Goal: Task Accomplishment & Management: Use online tool/utility

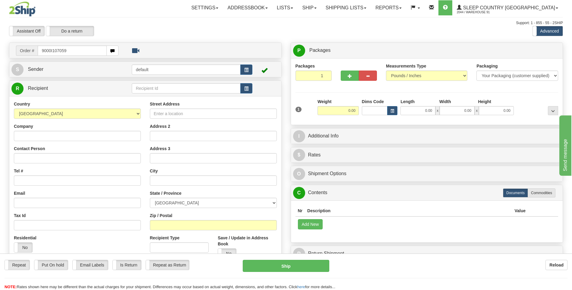
type input "9000I107059"
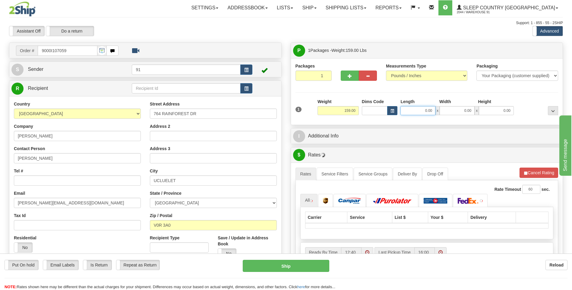
click at [415, 110] on input "0.00" at bounding box center [417, 110] width 35 height 9
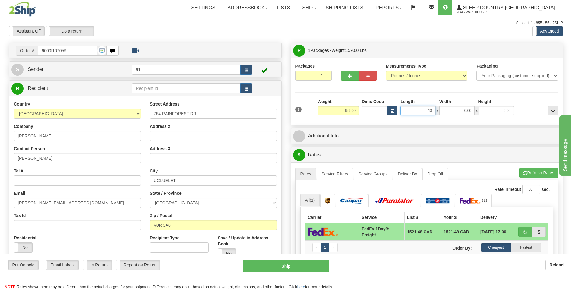
type input "18.00"
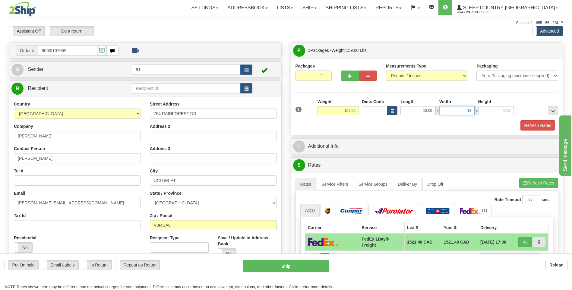
type input "18.00"
type input "42.00"
click at [527, 127] on button "Refresh Rates" at bounding box center [537, 125] width 35 height 10
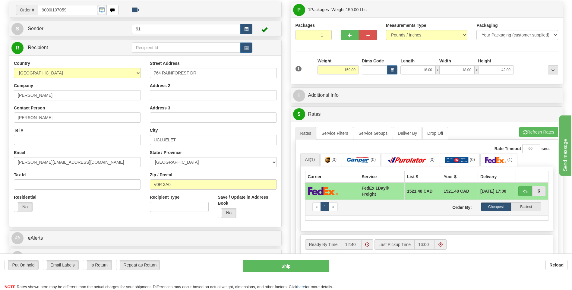
scroll to position [30, 0]
